Goal: Information Seeking & Learning: Learn about a topic

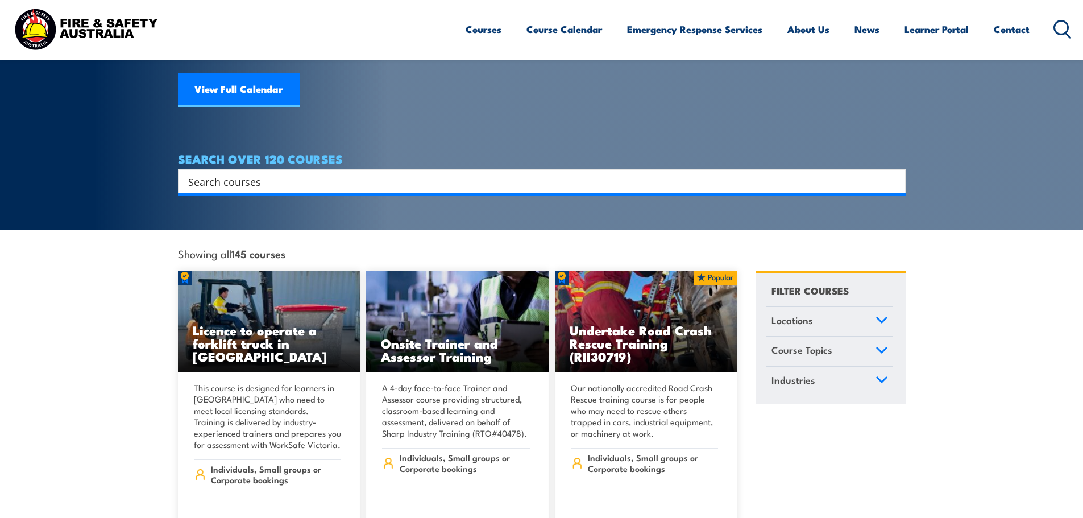
scroll to position [171, 0]
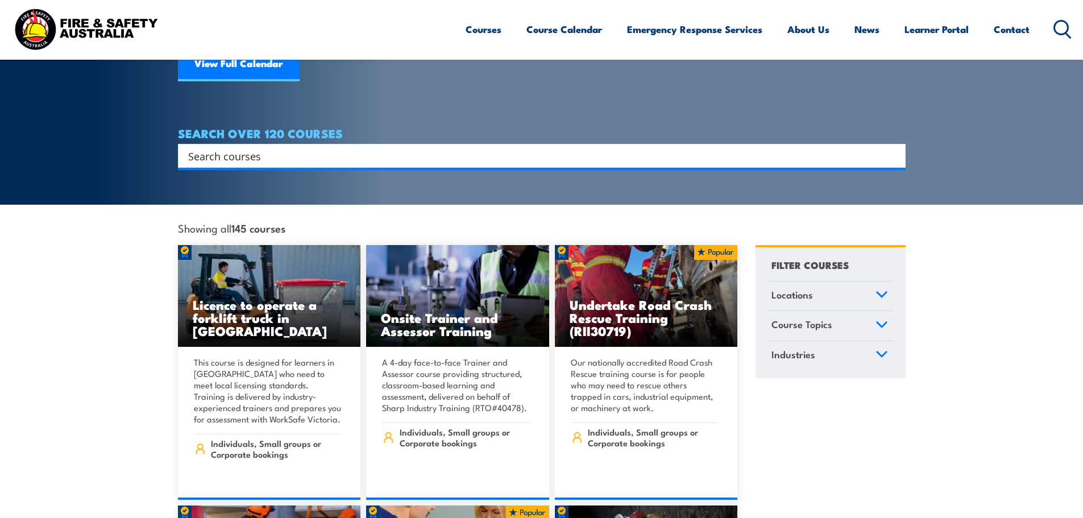
click at [247, 147] on input "Search input" at bounding box center [534, 155] width 692 height 17
type input "mrm"
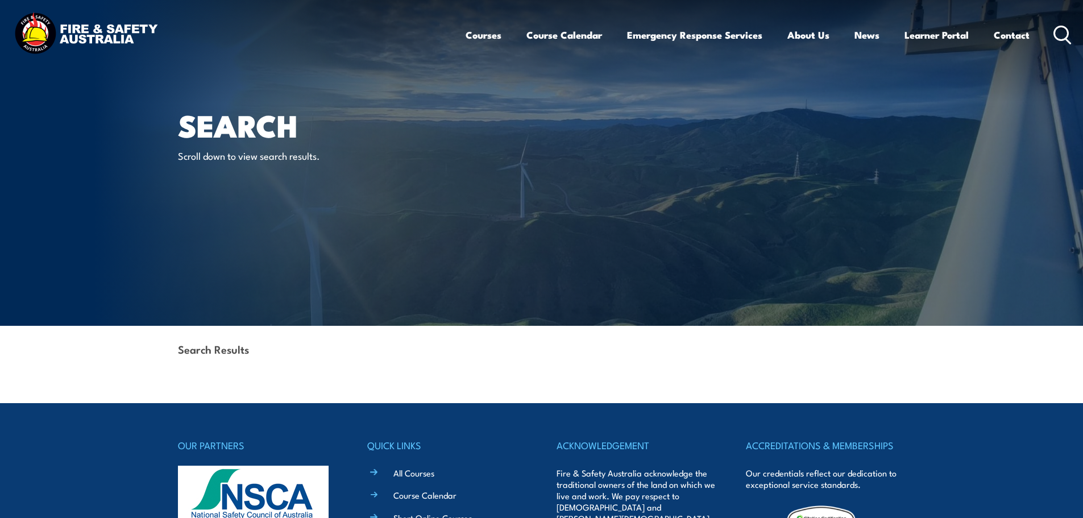
click at [246, 138] on h1 "Search" at bounding box center [318, 124] width 281 height 27
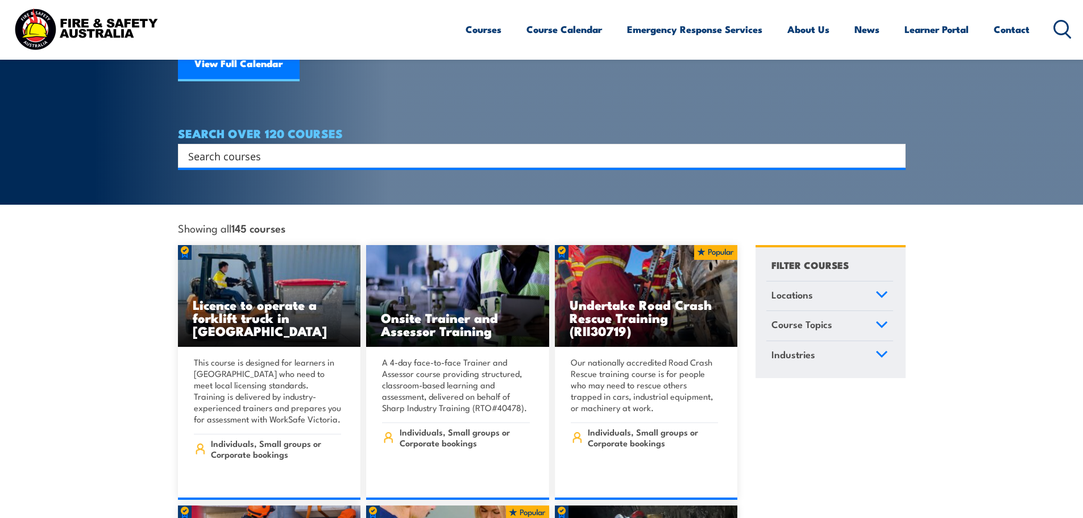
click at [266, 147] on input "Search input" at bounding box center [534, 155] width 692 height 17
type input "municipal recover manager"
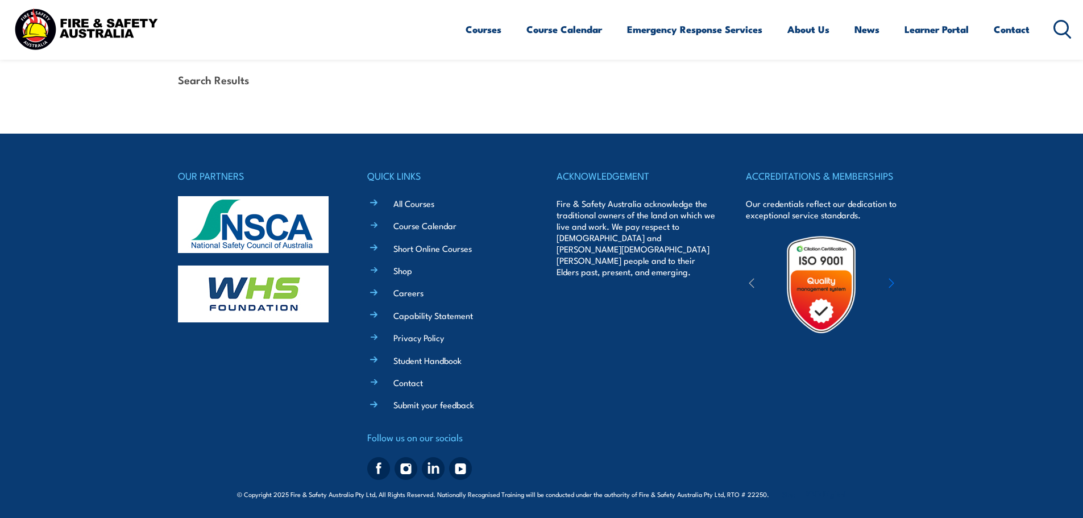
scroll to position [270, 0]
